Goal: Complete application form

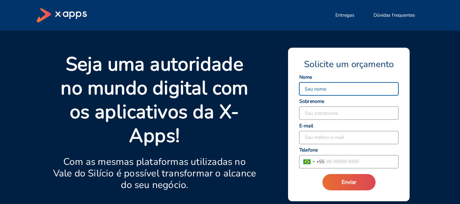
click at [337, 83] on input at bounding box center [348, 88] width 99 height 13
type input "l"
drag, startPoint x: 320, startPoint y: 87, endPoint x: 361, endPoint y: 85, distance: 41.2
click at [361, 85] on input "[PERSON_NAME]" at bounding box center [348, 88] width 99 height 13
type input "Luana"
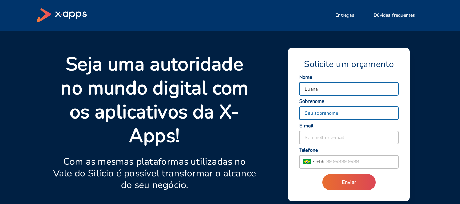
click at [338, 111] on input at bounding box center [348, 112] width 99 height 13
paste input "[PERSON_NAME]"
type input "[PERSON_NAME]"
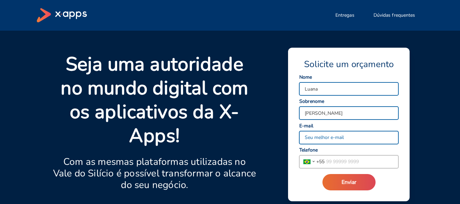
click at [331, 138] on input at bounding box center [348, 137] width 99 height 13
type input "[EMAIL_ADDRESS][PERSON_NAME][DOMAIN_NAME]"
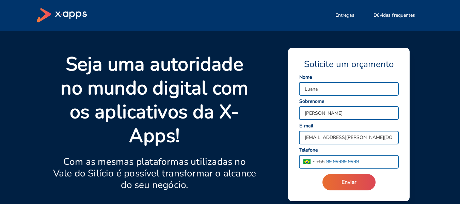
click at [347, 159] on input "tel" at bounding box center [361, 161] width 74 height 13
type input "[PHONE_NUMBER]"
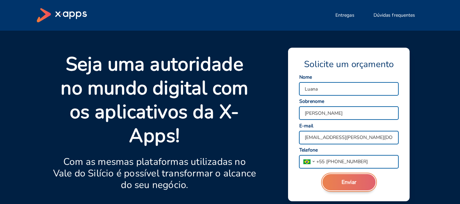
click at [352, 185] on span "Enviar" at bounding box center [348, 181] width 15 height 7
